Goal: Task Accomplishment & Management: Manage account settings

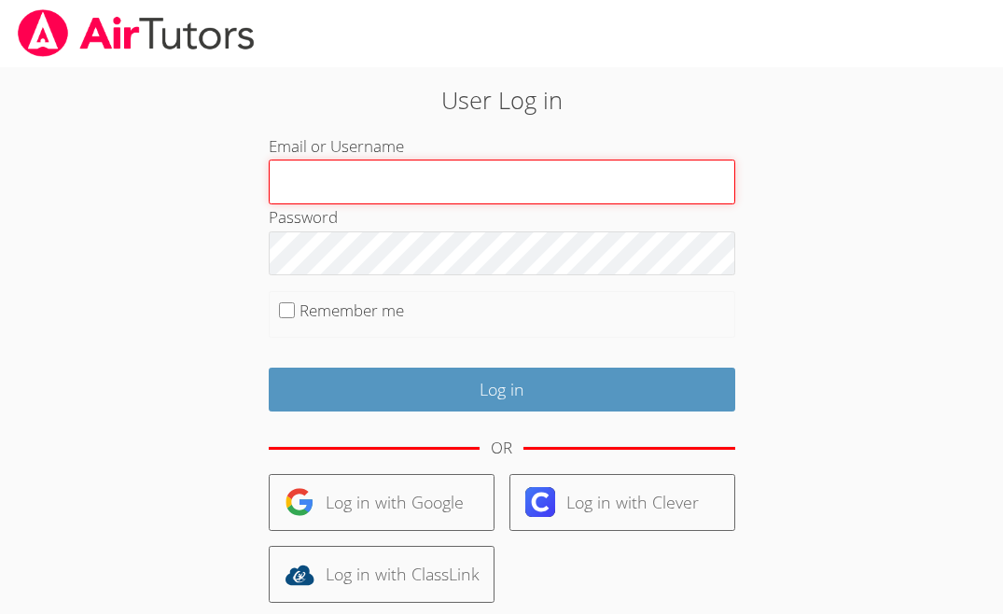
click at [425, 203] on input "Email or Username" at bounding box center [502, 182] width 467 height 45
type input "[EMAIL_ADDRESS][DOMAIN_NAME]"
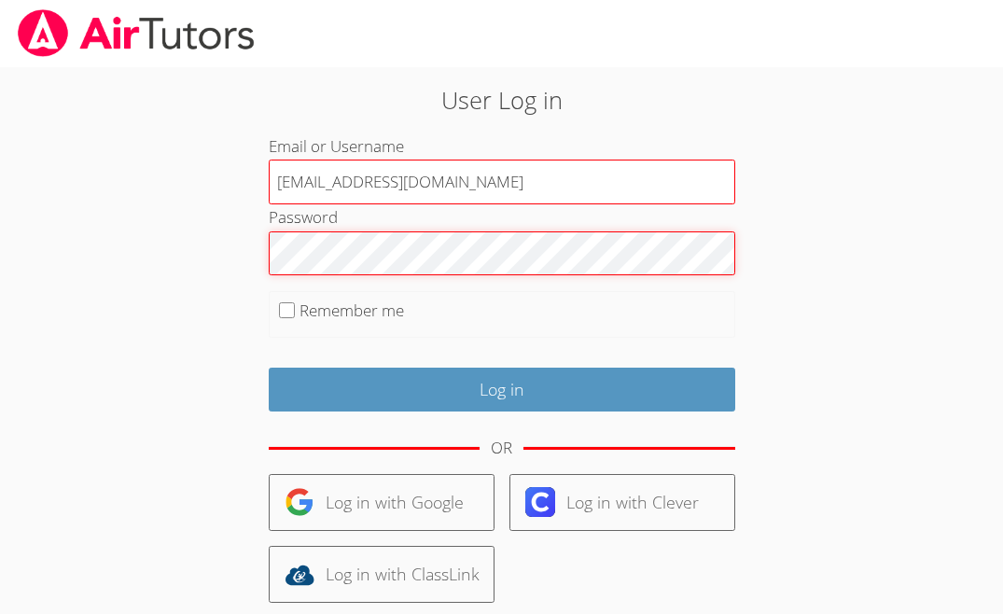
click at [269, 368] on input "Log in" at bounding box center [502, 390] width 467 height 44
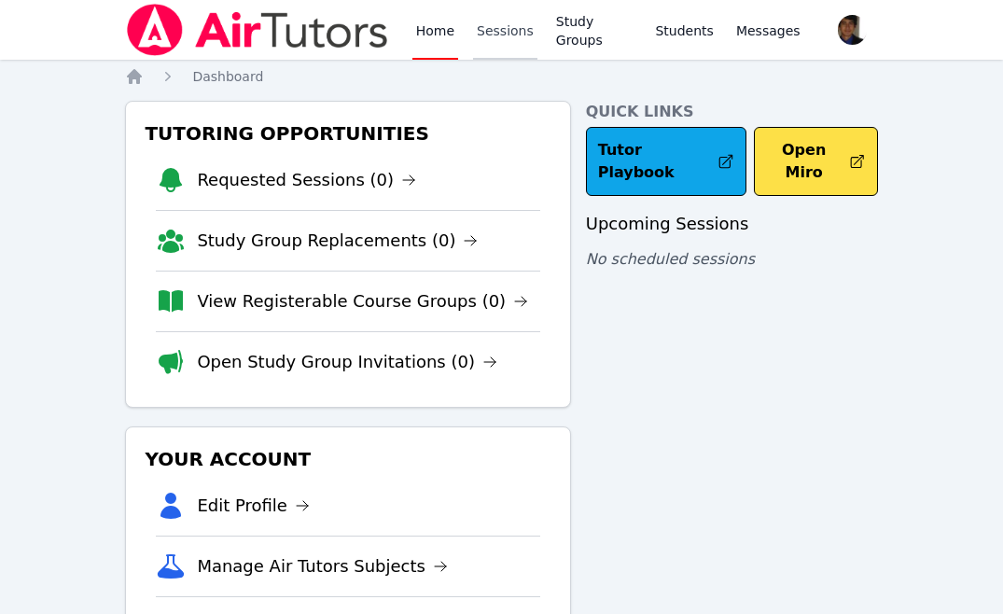
click at [517, 26] on link "Sessions" at bounding box center [505, 30] width 64 height 60
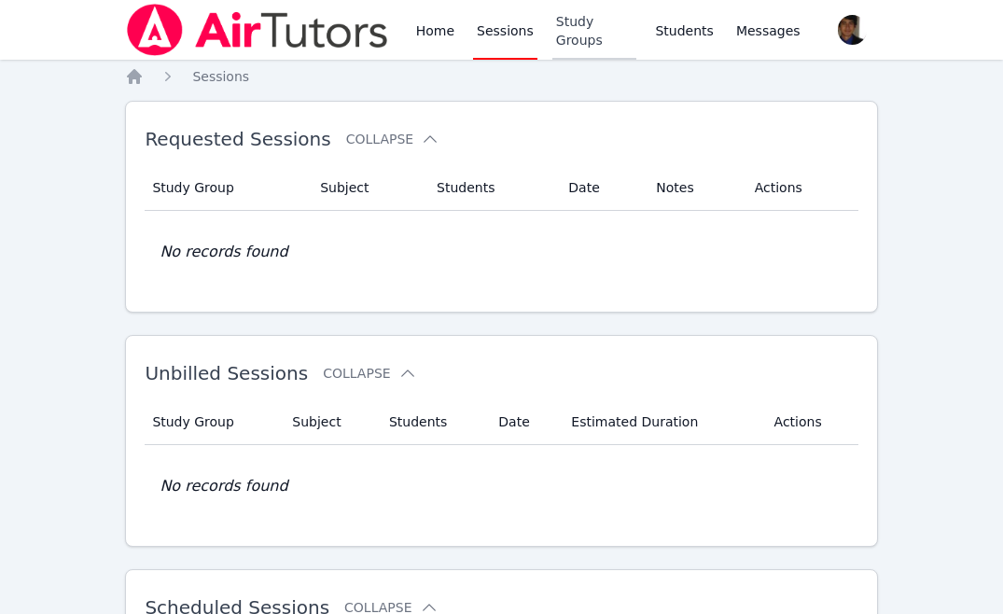
click at [600, 36] on link "Study Groups" at bounding box center [594, 30] width 85 height 60
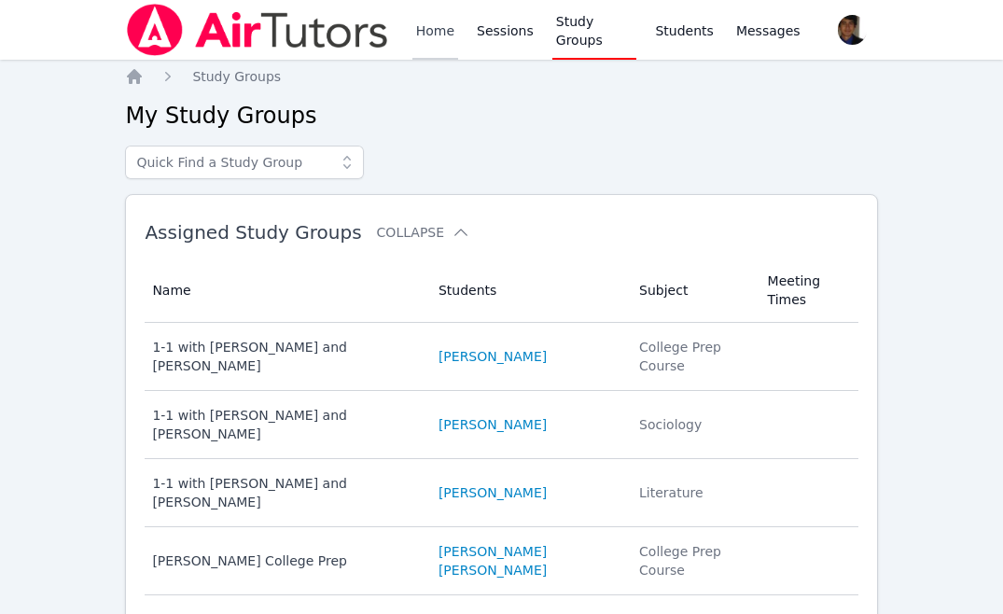
click at [427, 33] on link "Home" at bounding box center [435, 30] width 46 height 60
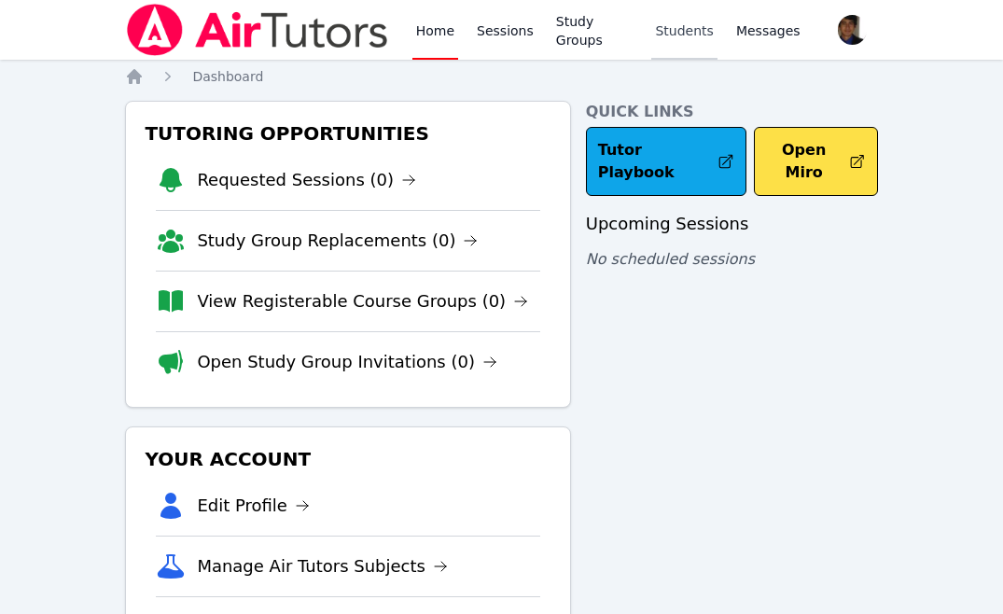
click at [689, 36] on link "Students" at bounding box center [683, 30] width 65 height 60
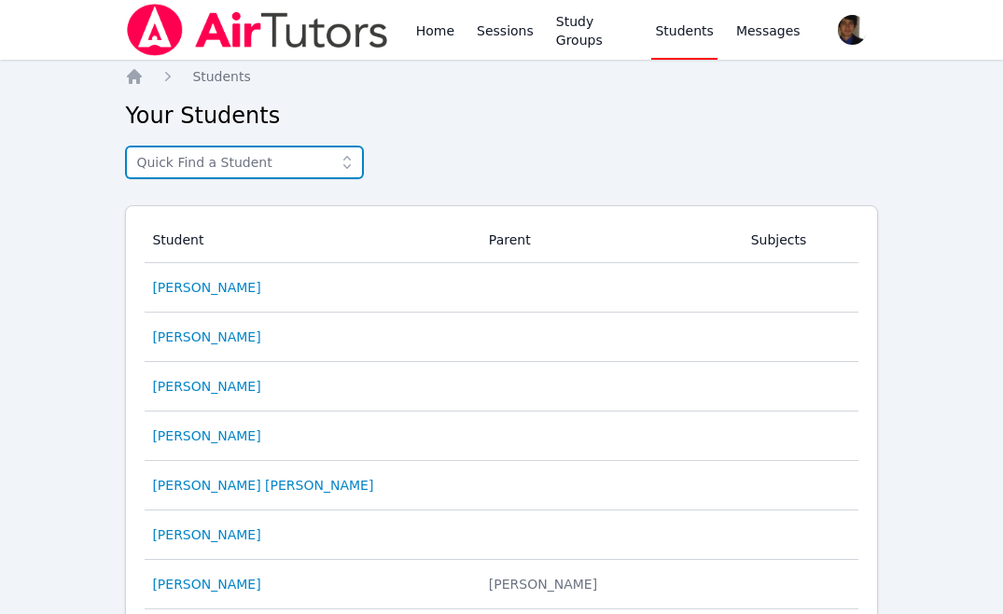
click at [307, 164] on input "text" at bounding box center [244, 163] width 239 height 34
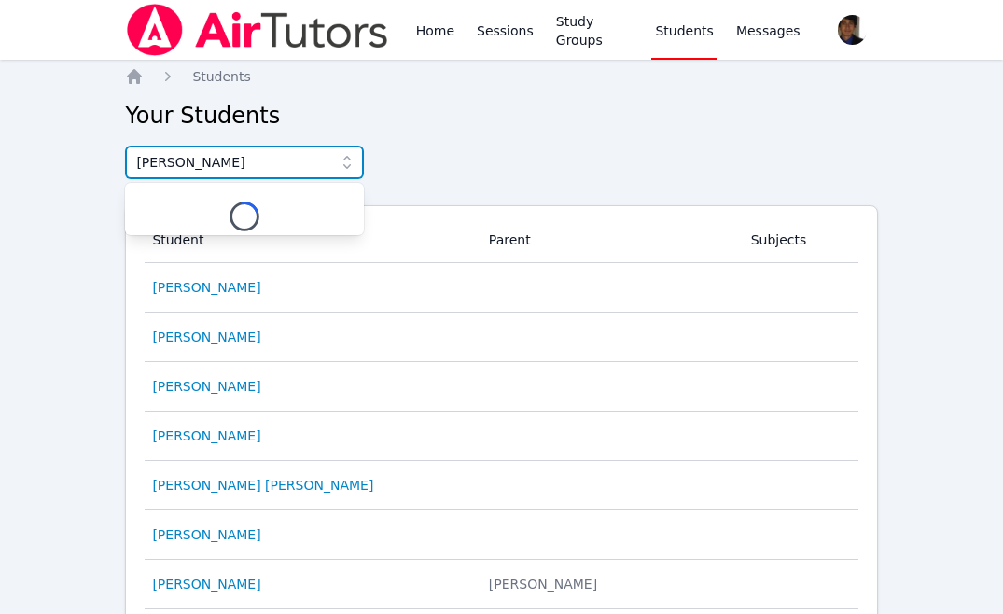
type input "eblin"
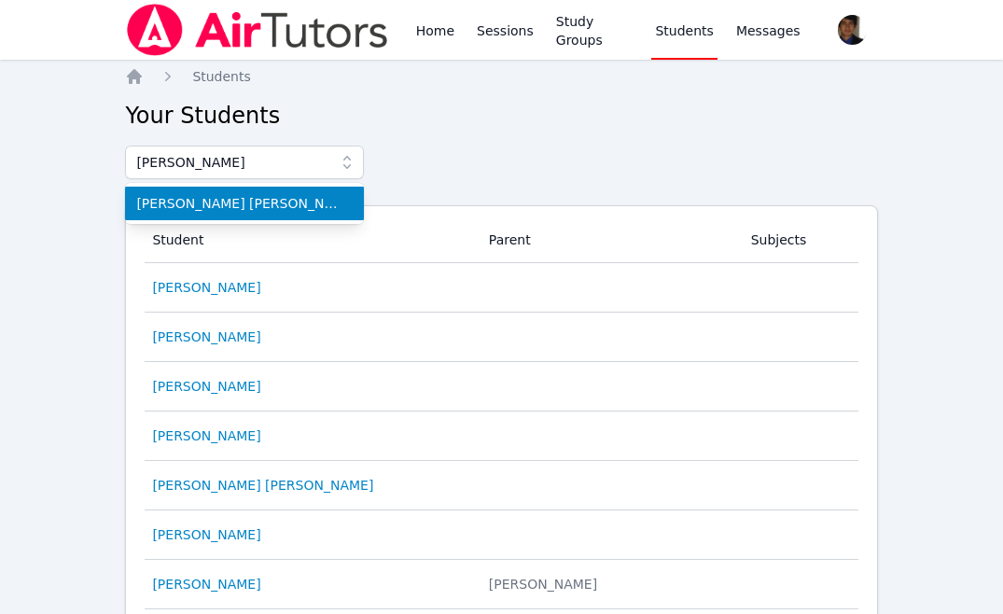
click at [218, 200] on span "Eblin David Lopez Ramirez" at bounding box center [244, 203] width 216 height 19
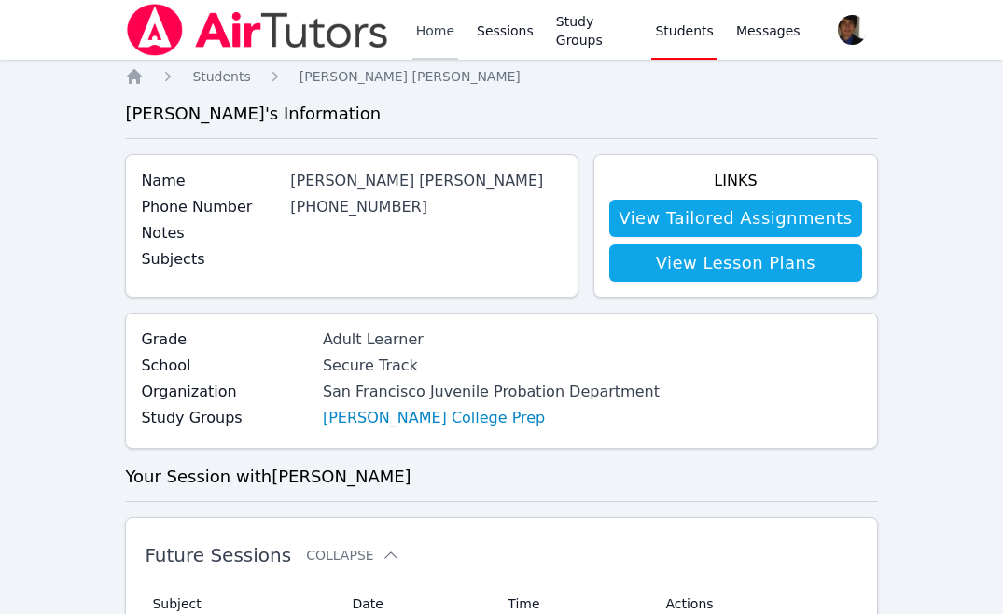
click at [422, 35] on link "Home" at bounding box center [435, 30] width 46 height 60
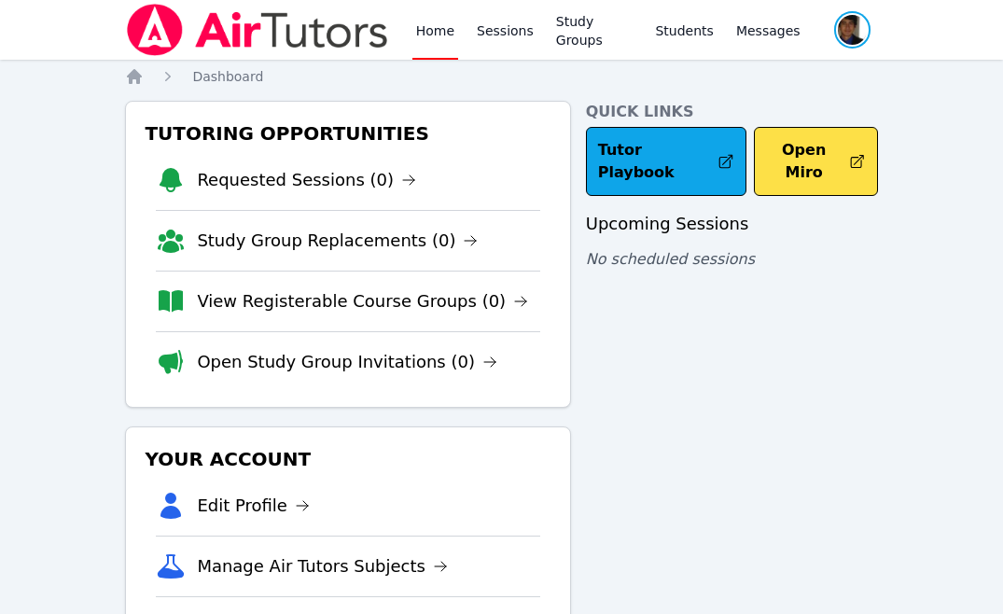
click at [861, 37] on span "button" at bounding box center [852, 29] width 40 height 41
click at [742, 104] on button "Logout" at bounding box center [777, 107] width 179 height 34
